Goal: Information Seeking & Learning: Learn about a topic

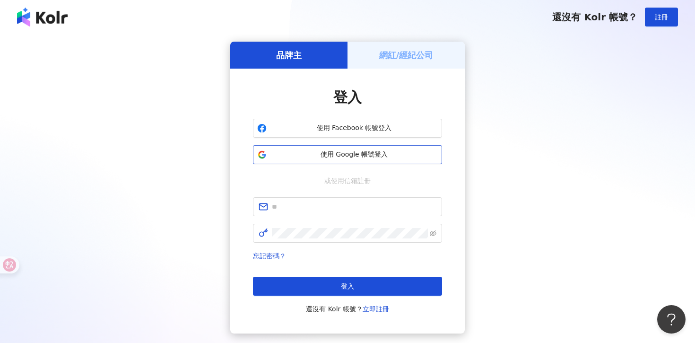
click at [351, 157] on span "使用 Google 帳號登入" at bounding box center [353, 154] width 167 height 9
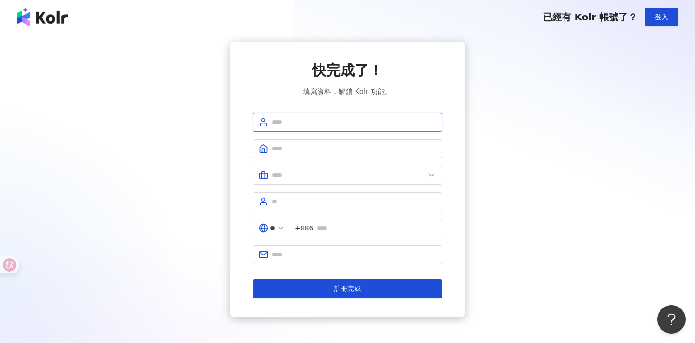
click at [400, 117] on input "text" at bounding box center [354, 122] width 165 height 10
type input "*******"
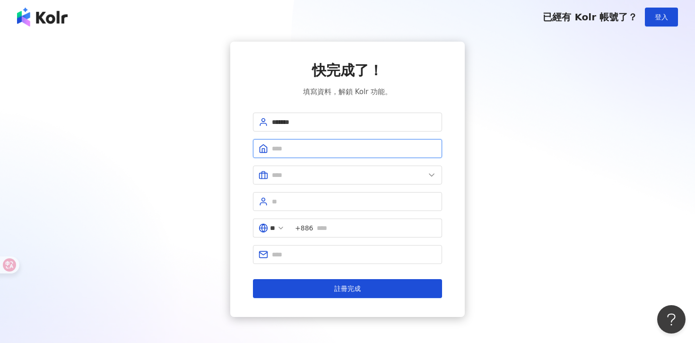
click at [374, 146] on input "text" at bounding box center [354, 148] width 165 height 10
type input "****"
click at [366, 168] on span at bounding box center [347, 175] width 189 height 19
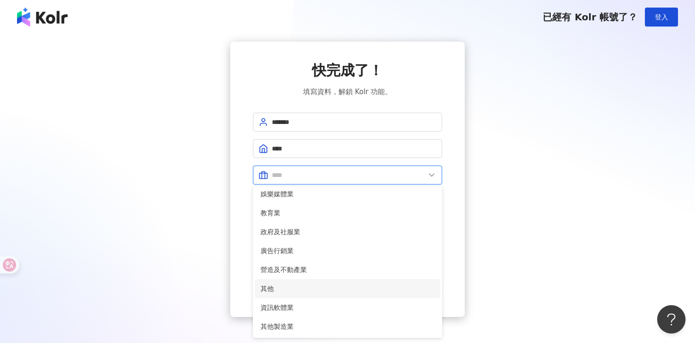
scroll to position [77, 0]
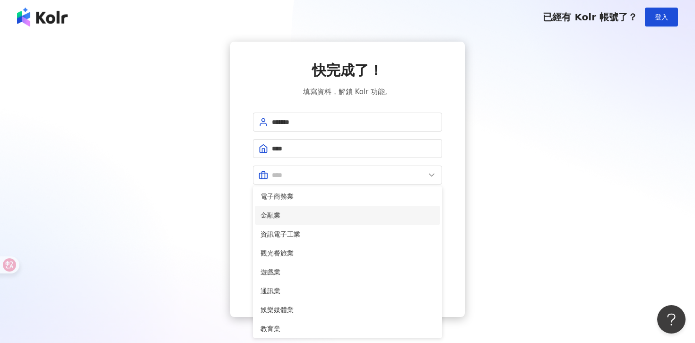
click at [289, 210] on span "金融業" at bounding box center [348, 215] width 174 height 10
type input "***"
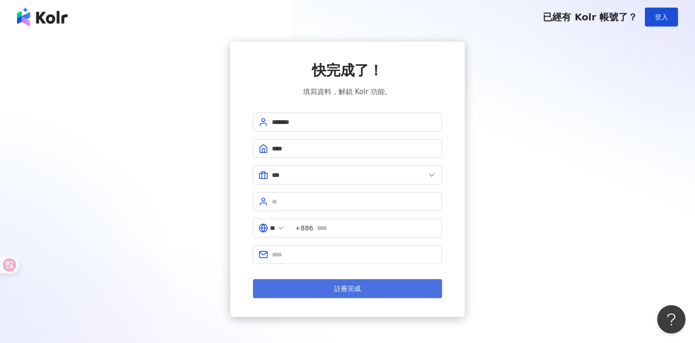
scroll to position [45, 0]
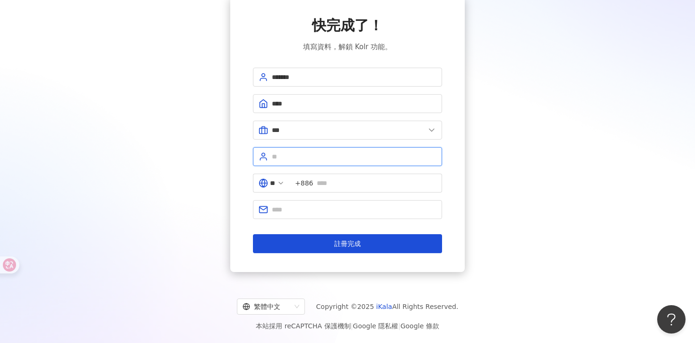
click at [327, 158] on input "text" at bounding box center [354, 156] width 165 height 10
type input "******"
click at [350, 178] on input "text" at bounding box center [377, 183] width 120 height 10
type input "**********"
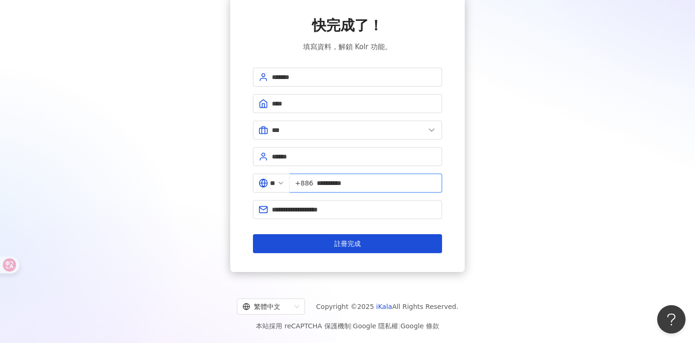
click at [326, 186] on input "**********" at bounding box center [377, 183] width 120 height 10
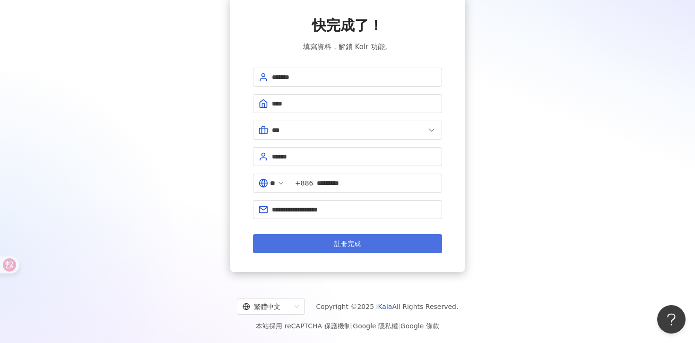
click at [326, 244] on button "註冊完成" at bounding box center [347, 243] width 189 height 19
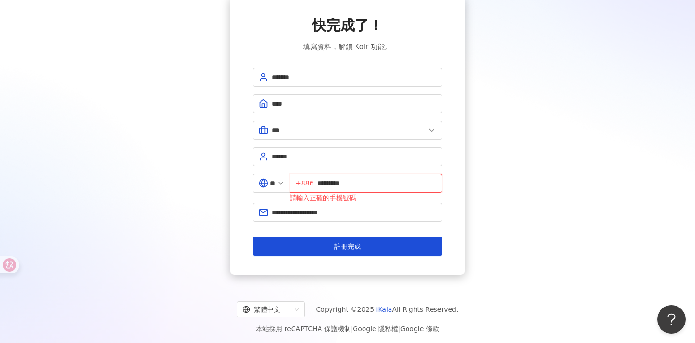
click at [323, 180] on input "*********" at bounding box center [376, 183] width 119 height 10
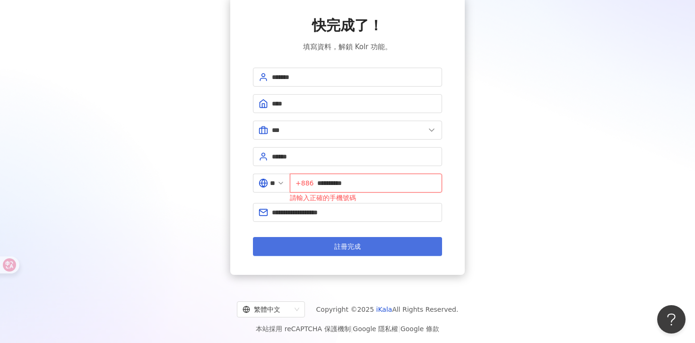
type input "**********"
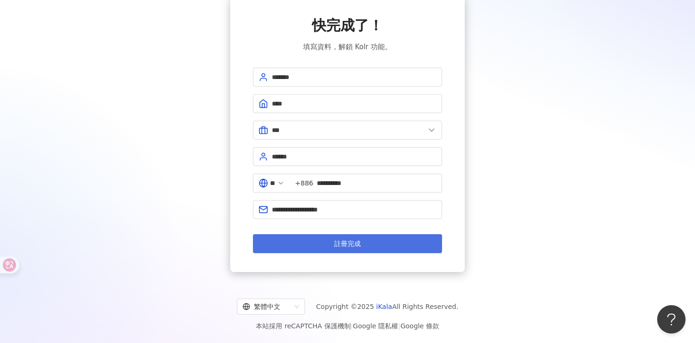
click at [329, 251] on button "註冊完成" at bounding box center [347, 243] width 189 height 19
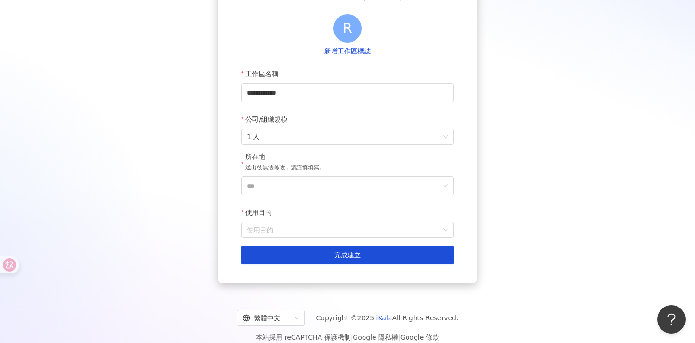
scroll to position [93, 0]
click at [335, 141] on span "1 人" at bounding box center [347, 136] width 201 height 15
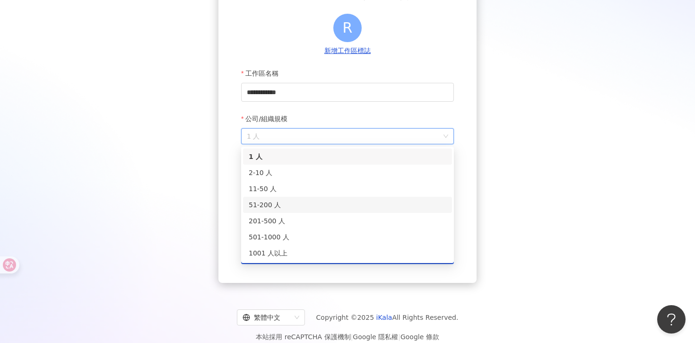
click at [287, 201] on div "51-200 人" at bounding box center [348, 205] width 198 height 10
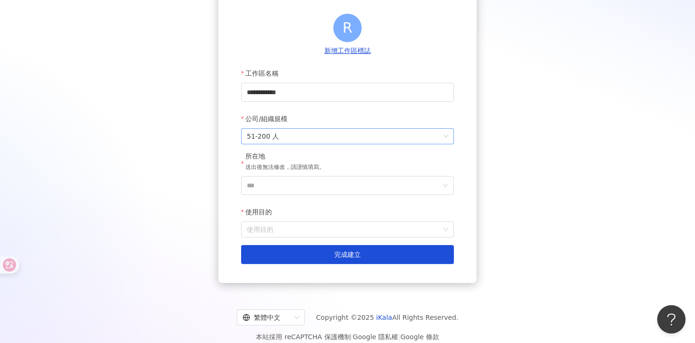
click at [343, 138] on span "51-200 人" at bounding box center [347, 136] width 201 height 15
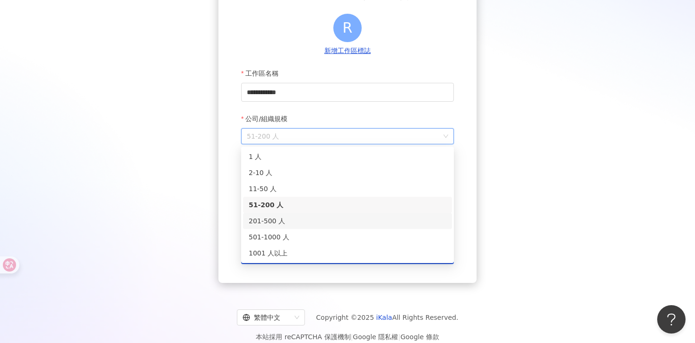
click at [272, 219] on div "201-500 人" at bounding box center [348, 221] width 198 height 10
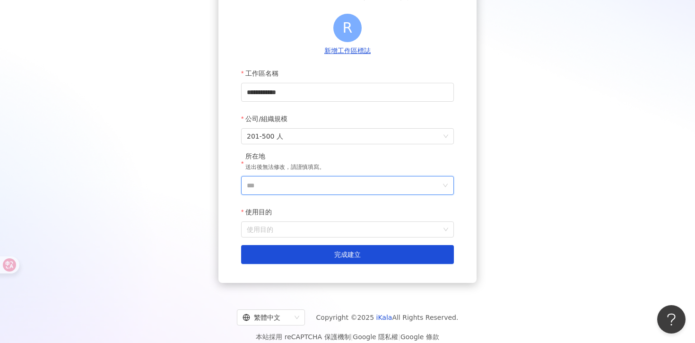
click at [330, 186] on input "***" at bounding box center [344, 185] width 194 height 18
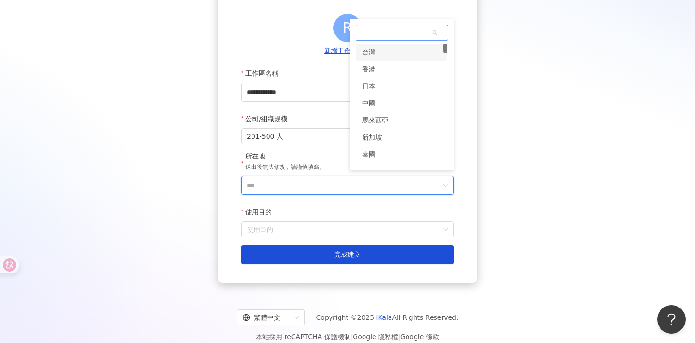
click at [380, 54] on div "台灣" at bounding box center [402, 52] width 91 height 17
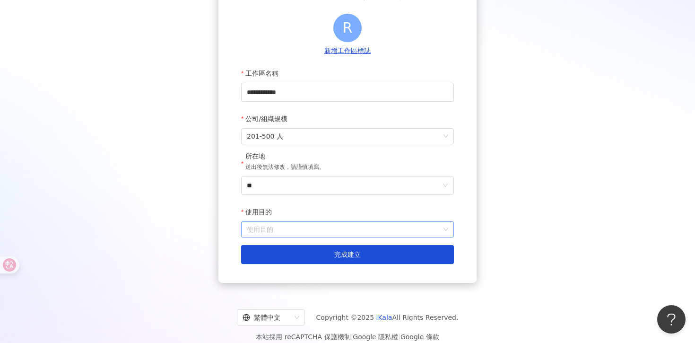
click at [317, 226] on input "使用目的" at bounding box center [347, 229] width 201 height 15
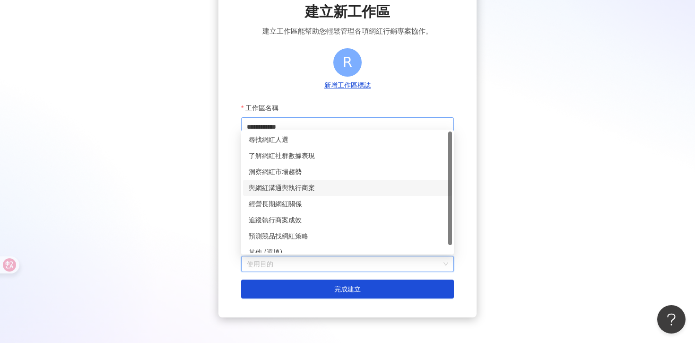
scroll to position [22, 0]
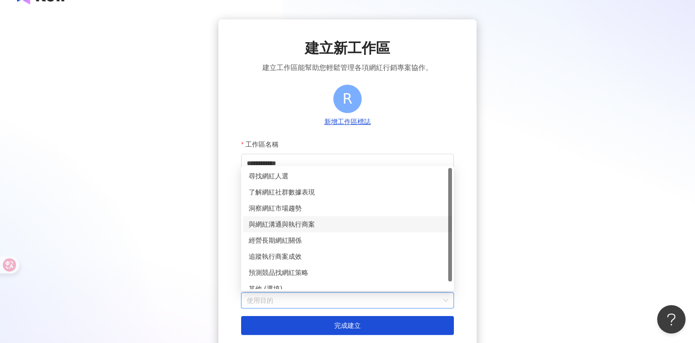
click at [319, 224] on div "與網紅溝通與執行商案" at bounding box center [348, 224] width 198 height 10
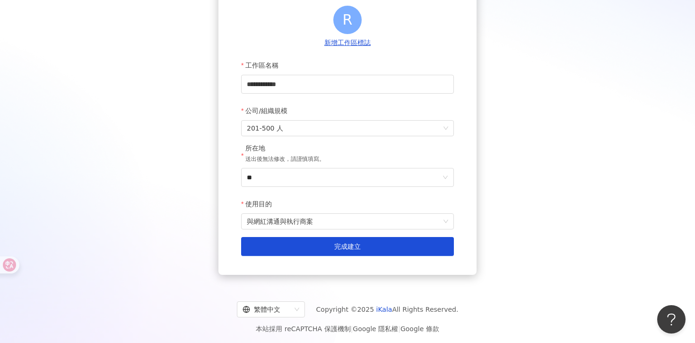
scroll to position [105, 0]
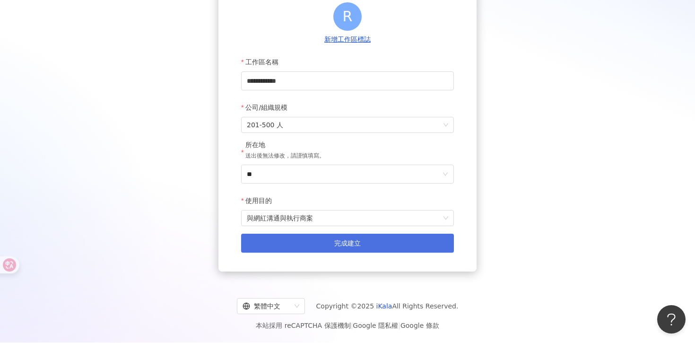
click at [343, 244] on span "完成建立" at bounding box center [347, 243] width 26 height 8
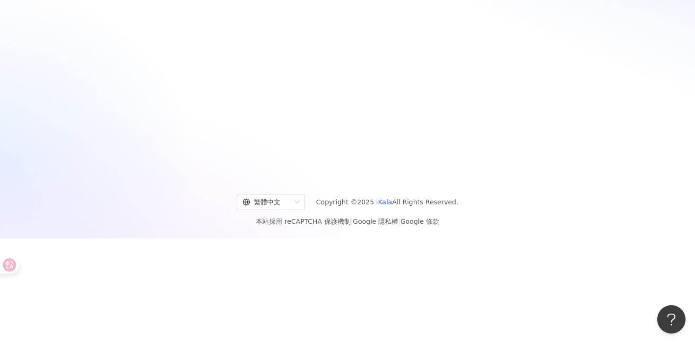
scroll to position [44, 0]
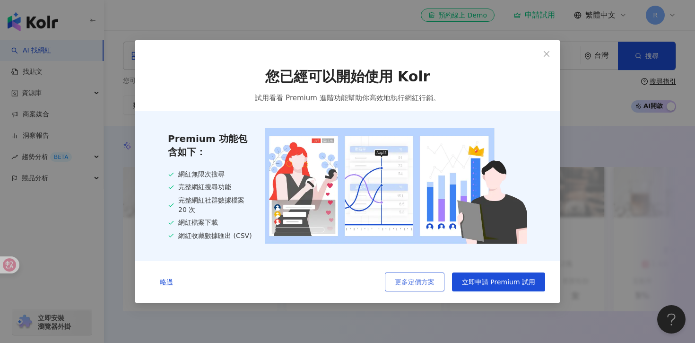
click at [433, 279] on span "更多定價方案" at bounding box center [415, 282] width 40 height 8
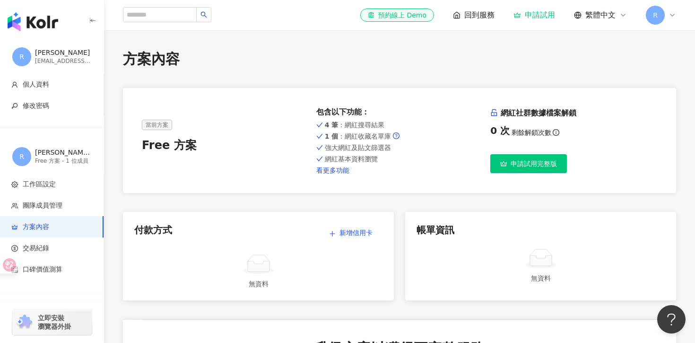
click at [331, 169] on link "看更多功能" at bounding box center [399, 170] width 167 height 8
click at [481, 14] on span "回到服務" at bounding box center [479, 15] width 30 height 10
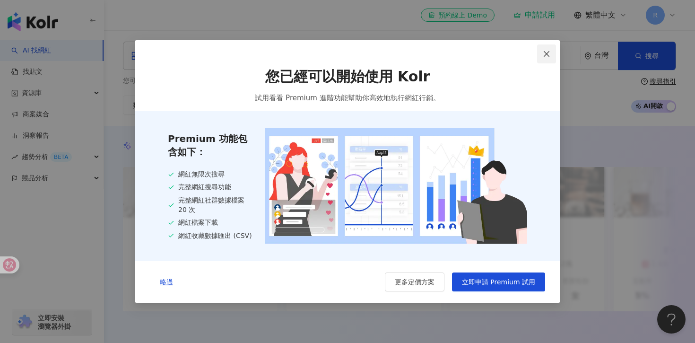
click at [551, 51] on span "Close" at bounding box center [546, 54] width 19 height 8
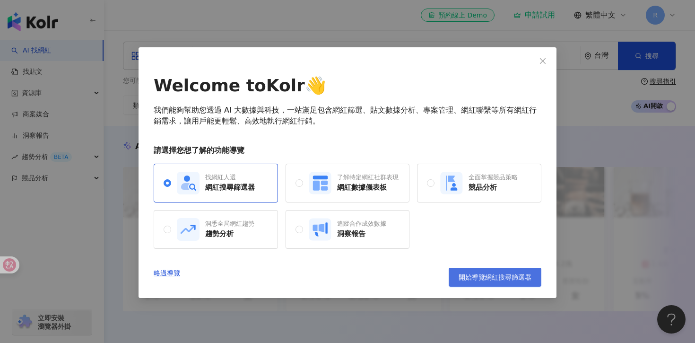
click at [479, 276] on span "開始導覽網紅搜尋篩選器" at bounding box center [495, 277] width 73 height 8
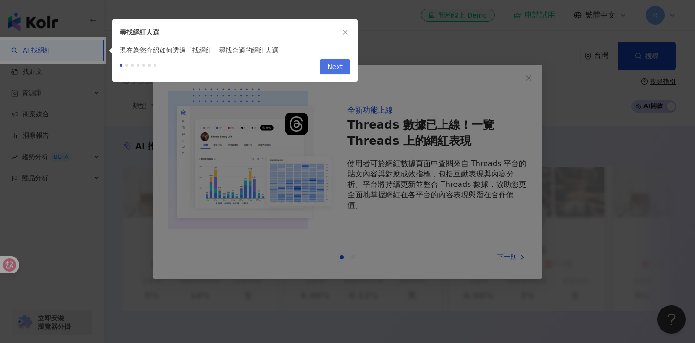
click at [334, 67] on span "Next" at bounding box center [335, 67] width 16 height 15
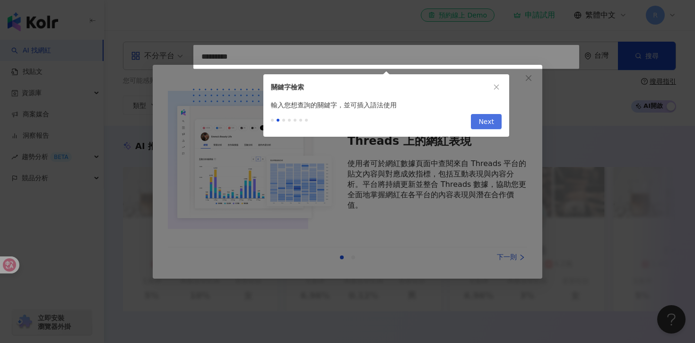
type input "*********"
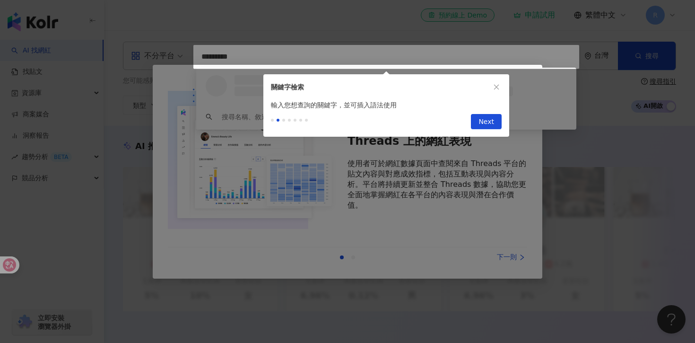
click at [465, 127] on div "Previous Next" at bounding box center [386, 123] width 246 height 26
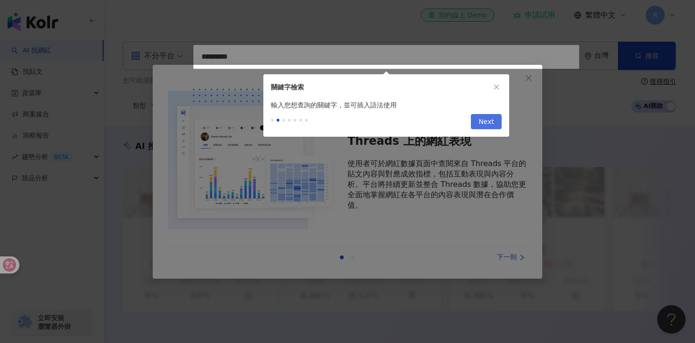
click at [478, 127] on button "Next" at bounding box center [486, 121] width 31 height 15
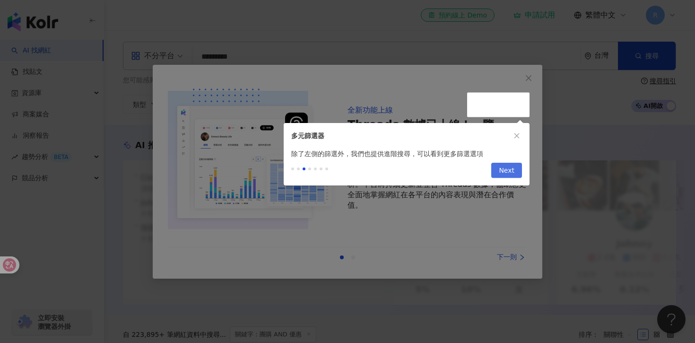
click at [494, 169] on button "Next" at bounding box center [506, 170] width 31 height 15
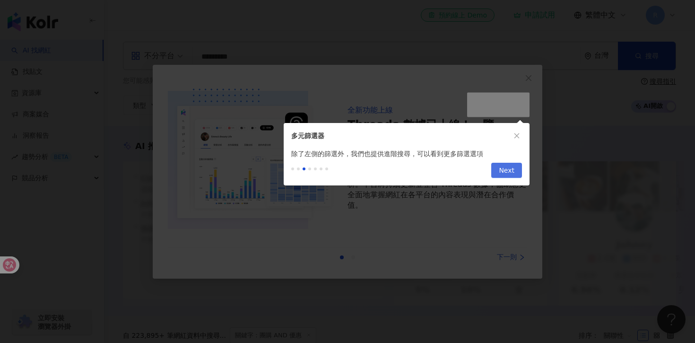
click at [503, 170] on span "Next" at bounding box center [507, 170] width 16 height 15
click at [505, 170] on span "Next" at bounding box center [507, 170] width 16 height 15
click at [515, 126] on div "多元篩選器" at bounding box center [407, 136] width 246 height 26
click at [515, 140] on button "button" at bounding box center [517, 136] width 10 height 10
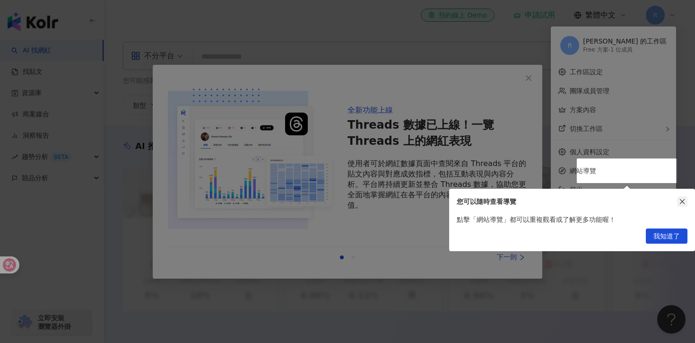
click at [684, 204] on icon "close" at bounding box center [682, 201] width 7 height 7
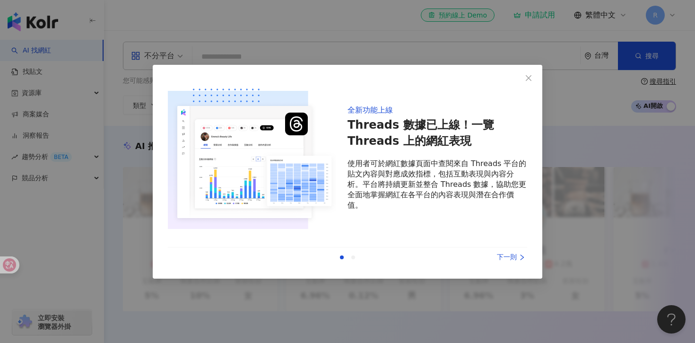
click at [515, 260] on div "下一則" at bounding box center [491, 257] width 71 height 10
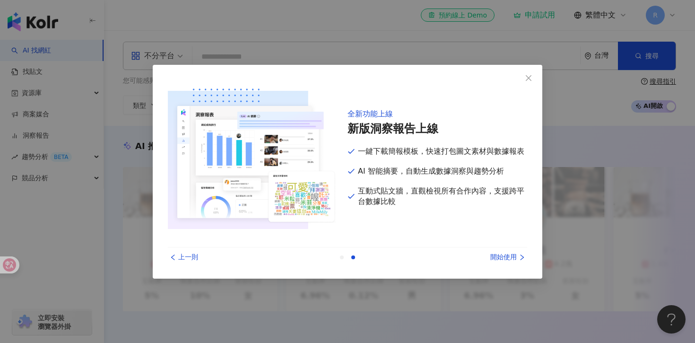
click at [501, 260] on div "開始使用" at bounding box center [491, 257] width 71 height 10
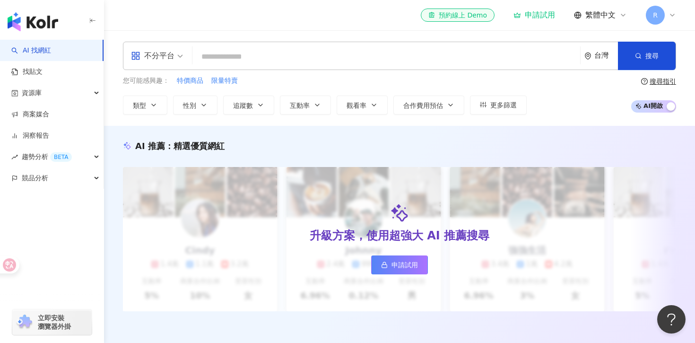
click at [349, 73] on div "不分平台 台灣 搜尋 loading 搜尋名稱、敘述、貼文含有關鍵字 “ 團購 AND 優惠 ” 的網紅 您可能感興趣： 特價商品 限量特賣 類型 性別 追蹤…" at bounding box center [399, 78] width 591 height 73
click at [349, 61] on input "search" at bounding box center [386, 57] width 380 height 18
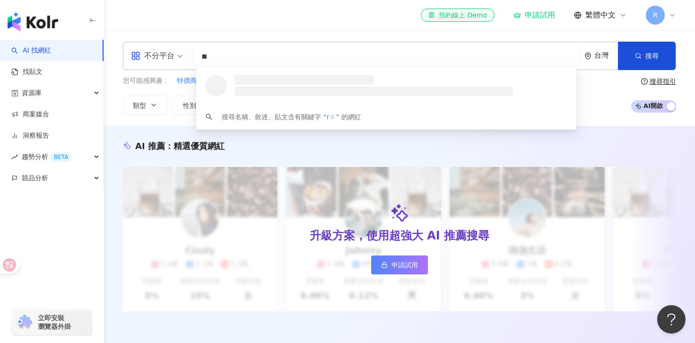
type input "*"
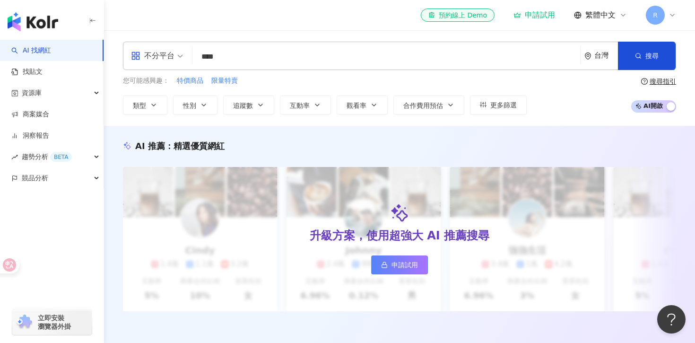
type input "****"
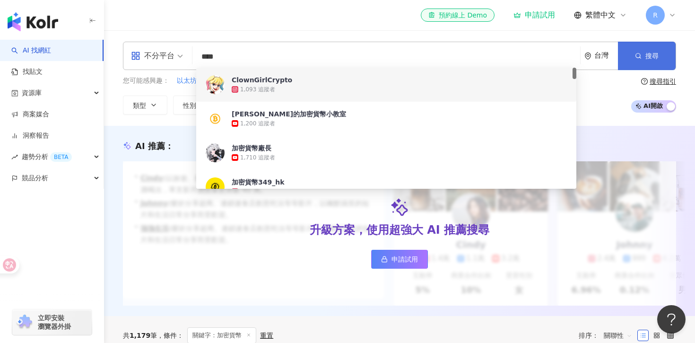
click at [631, 54] on button "搜尋" at bounding box center [647, 56] width 58 height 28
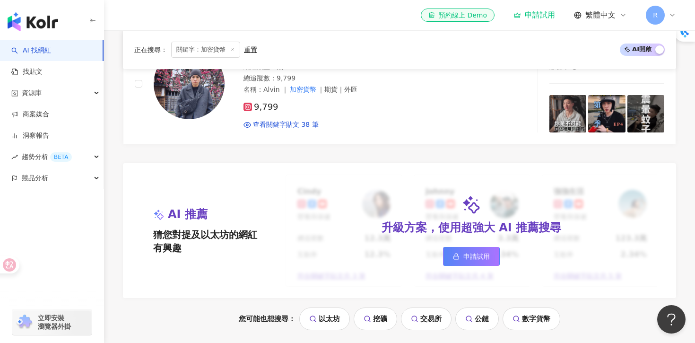
scroll to position [741, 0]
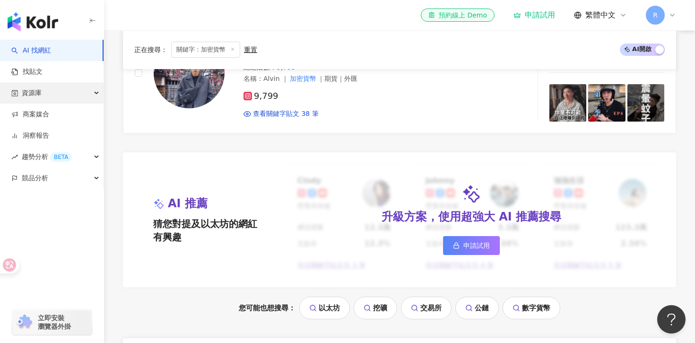
click at [81, 99] on div "資源庫" at bounding box center [52, 92] width 104 height 21
click at [86, 98] on div "資源庫" at bounding box center [52, 92] width 104 height 21
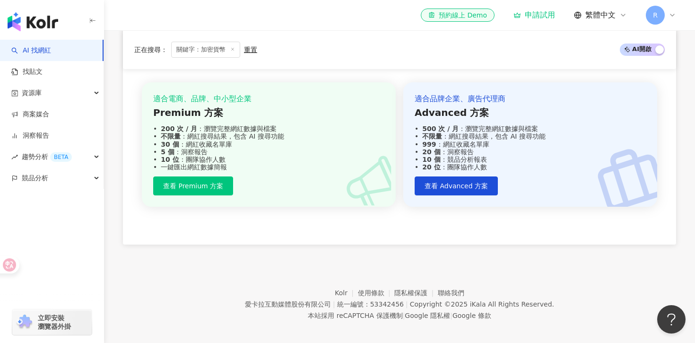
scroll to position [1255, 0]
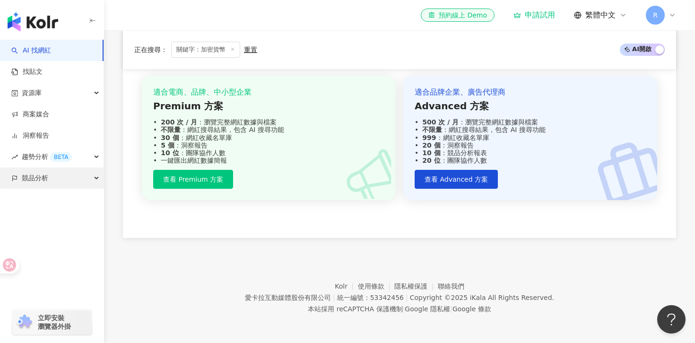
click at [67, 179] on div "競品分析" at bounding box center [52, 177] width 104 height 21
click at [72, 179] on div "競品分析" at bounding box center [52, 177] width 104 height 21
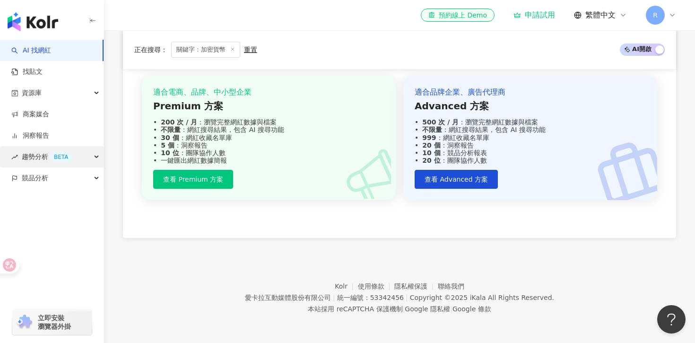
click at [87, 157] on div "趨勢分析 BETA" at bounding box center [52, 156] width 104 height 21
click at [89, 162] on div "趨勢分析 BETA" at bounding box center [52, 156] width 104 height 21
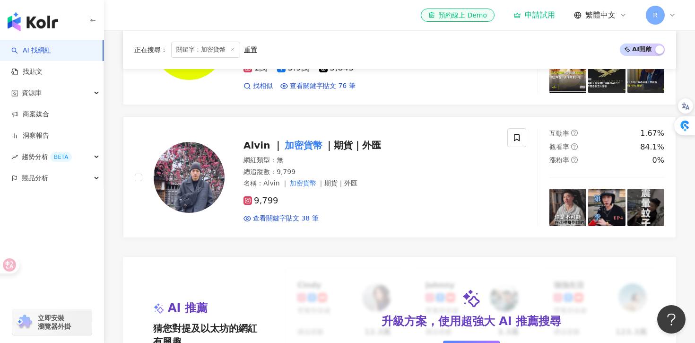
scroll to position [428, 0]
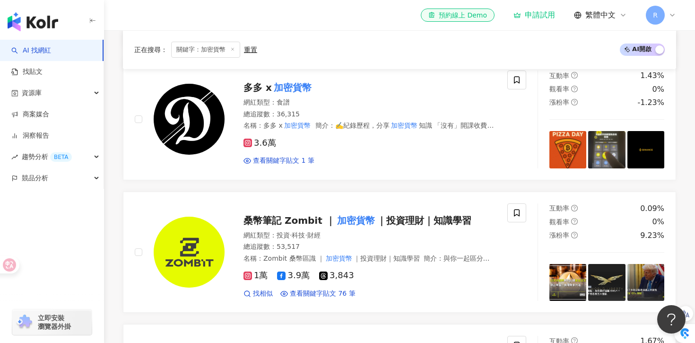
click at [547, 19] on div "申請試用" at bounding box center [535, 14] width 42 height 9
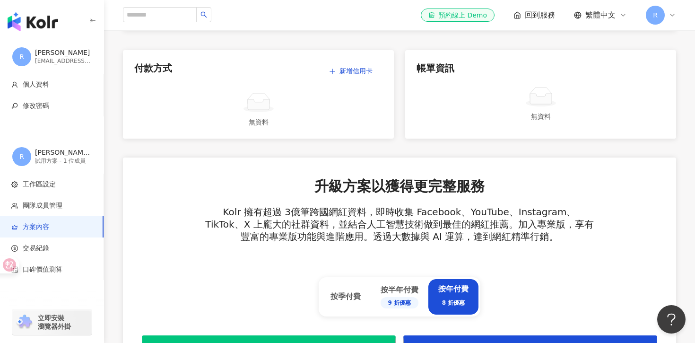
scroll to position [26, 0]
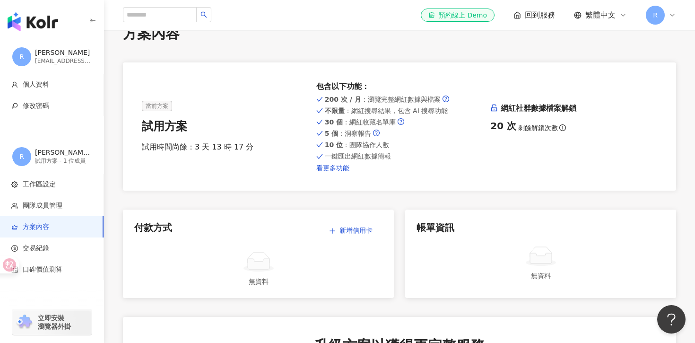
click at [527, 11] on span "回到服務" at bounding box center [540, 15] width 30 height 10
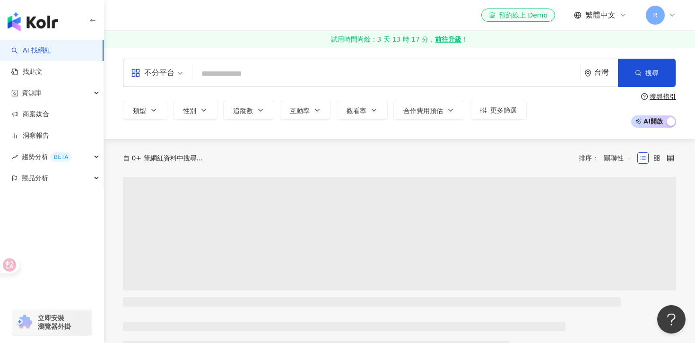
click at [362, 71] on input "search" at bounding box center [386, 74] width 380 height 18
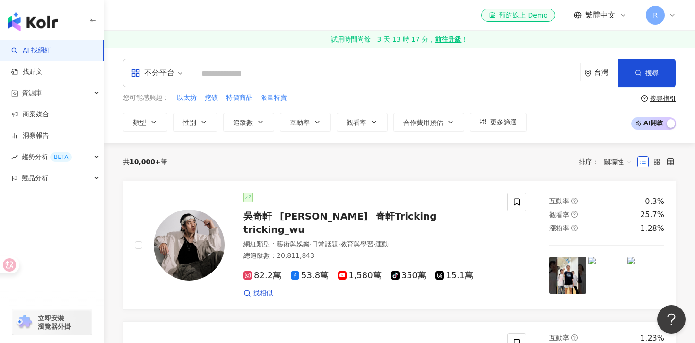
click at [279, 75] on input "search" at bounding box center [386, 74] width 380 height 18
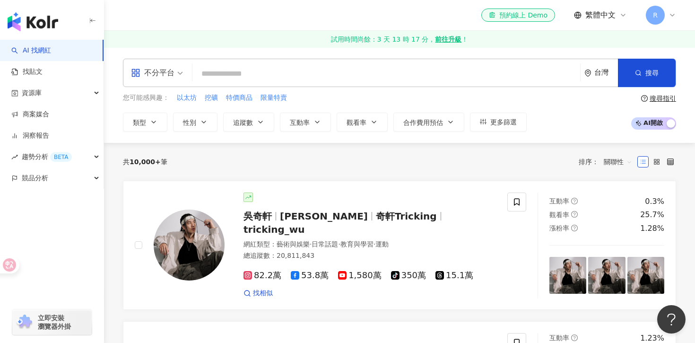
click at [279, 75] on input "search" at bounding box center [386, 74] width 380 height 18
type input "****"
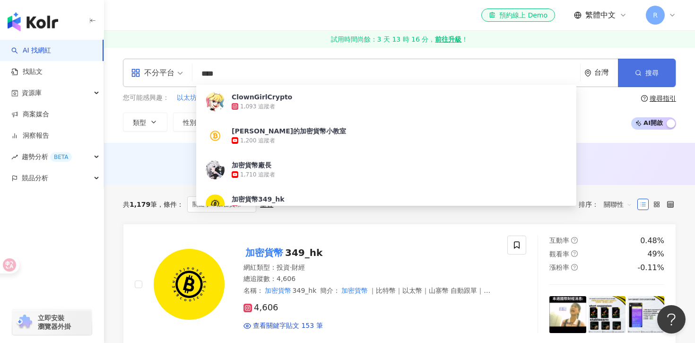
click at [660, 67] on button "搜尋" at bounding box center [647, 73] width 58 height 28
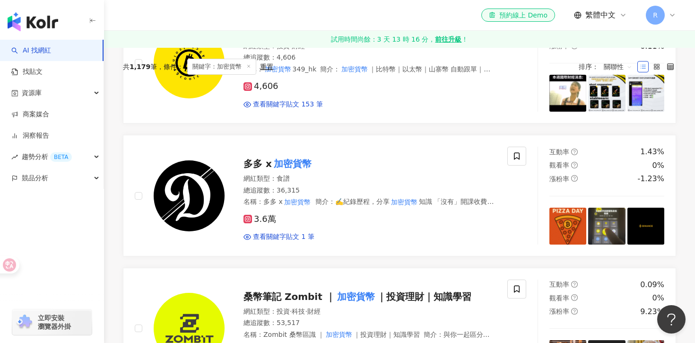
scroll to position [111, 0]
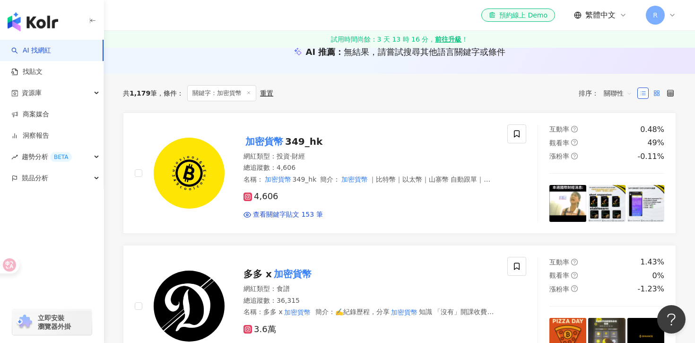
click at [661, 94] on label at bounding box center [656, 92] width 11 height 11
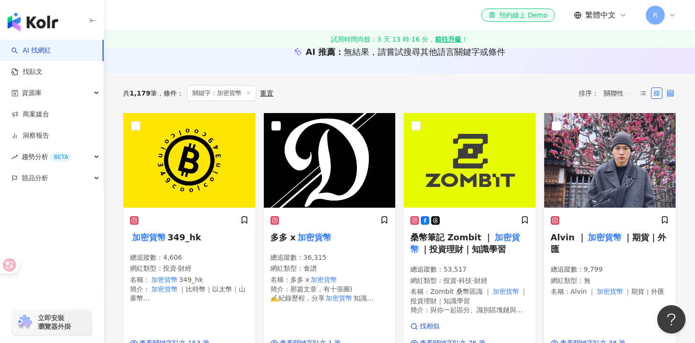
click at [673, 91] on icon at bounding box center [670, 93] width 7 height 7
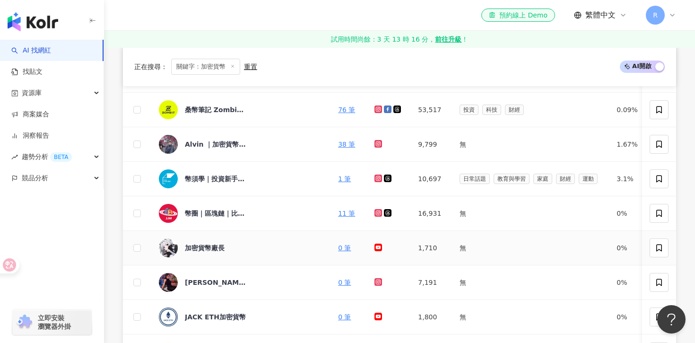
scroll to position [244, 0]
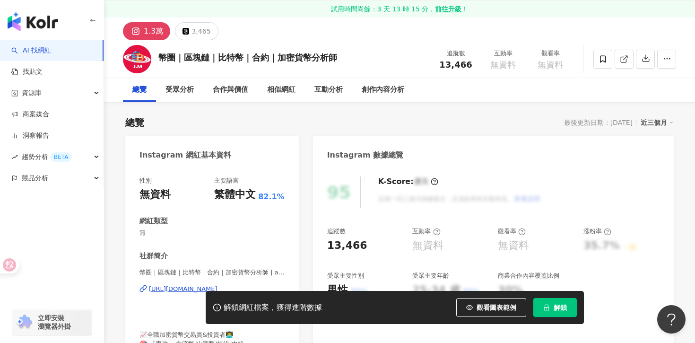
scroll to position [17, 0]
